Goal: Information Seeking & Learning: Find specific page/section

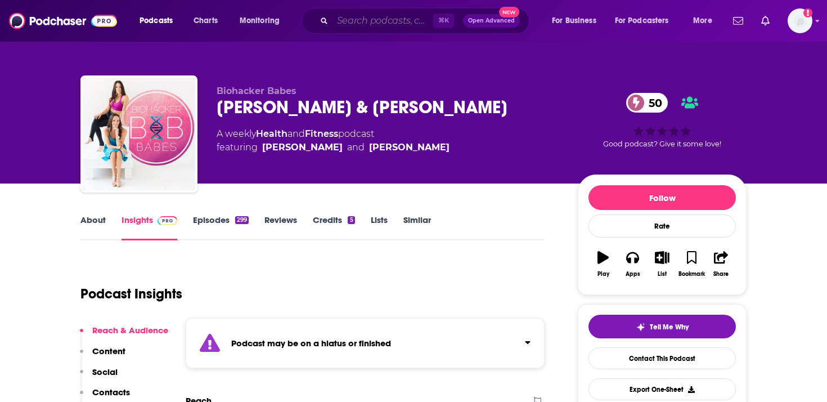
click at [390, 23] on input "Search podcasts, credits, & more..." at bounding box center [383, 21] width 101 height 18
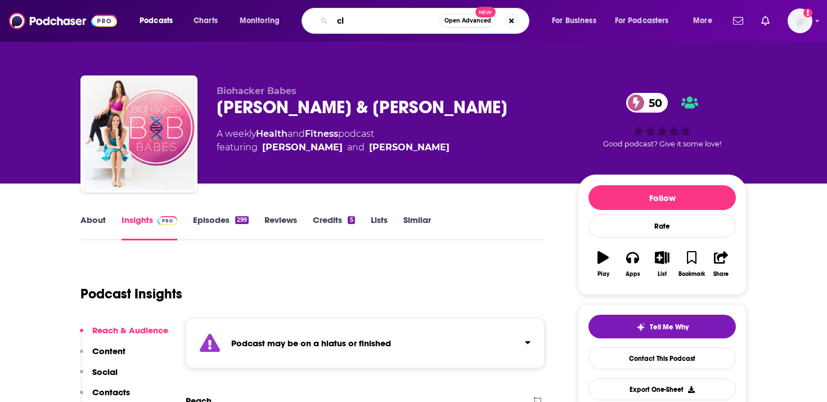
type input "c"
type input "a"
type input "calm down with [PERSON_NAME]"
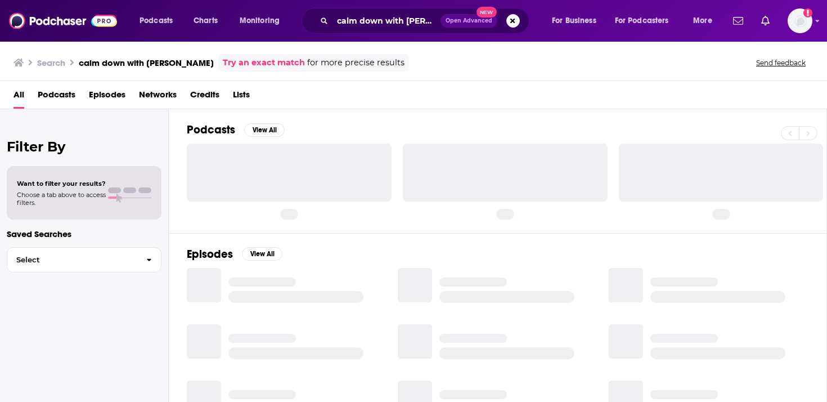
click at [373, 129] on div "Podcasts View All" at bounding box center [507, 133] width 640 height 21
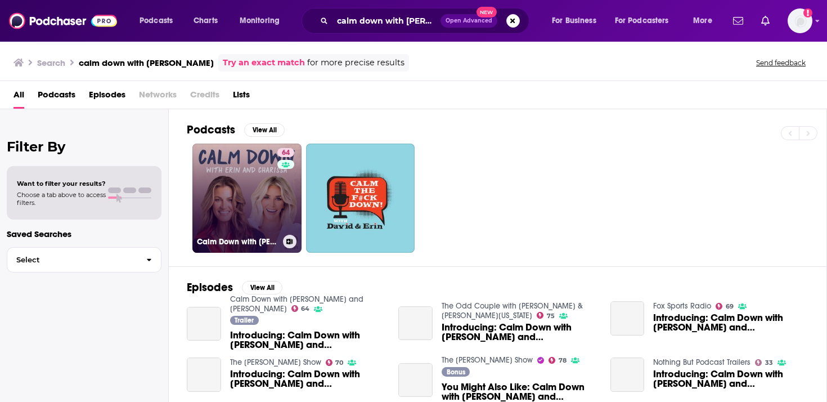
click at [243, 199] on link "64 Calm Down with [PERSON_NAME] and [PERSON_NAME]" at bounding box center [246, 198] width 109 height 109
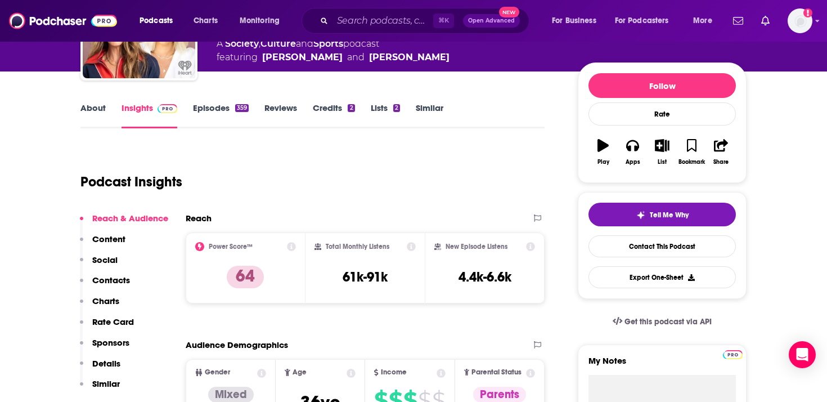
scroll to position [120, 0]
